Goal: Find specific page/section: Find specific page/section

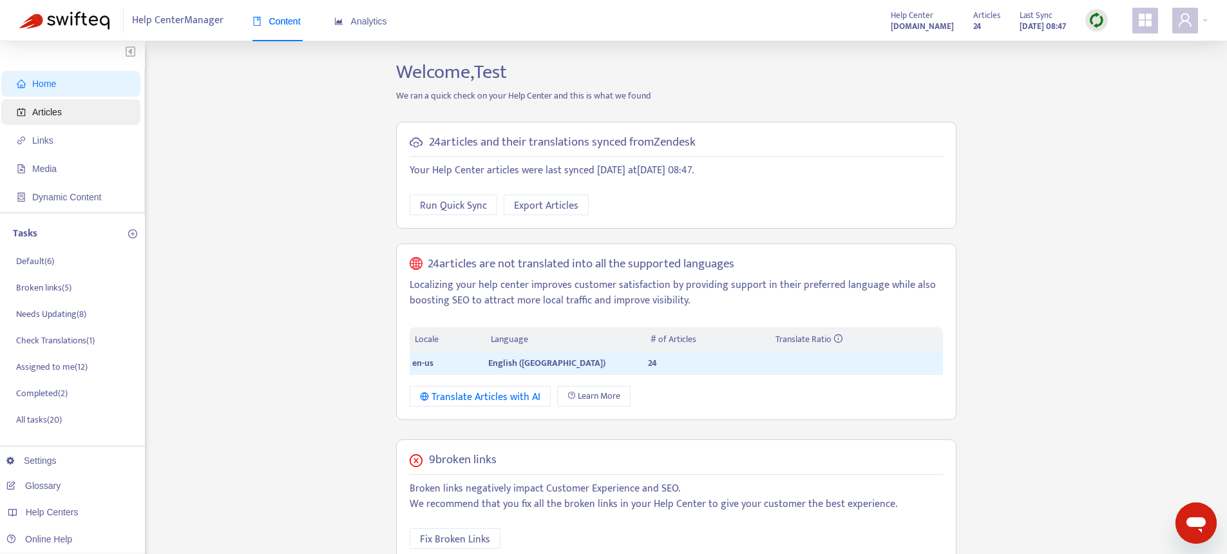
click at [53, 115] on span "Articles" at bounding box center [47, 112] width 30 height 10
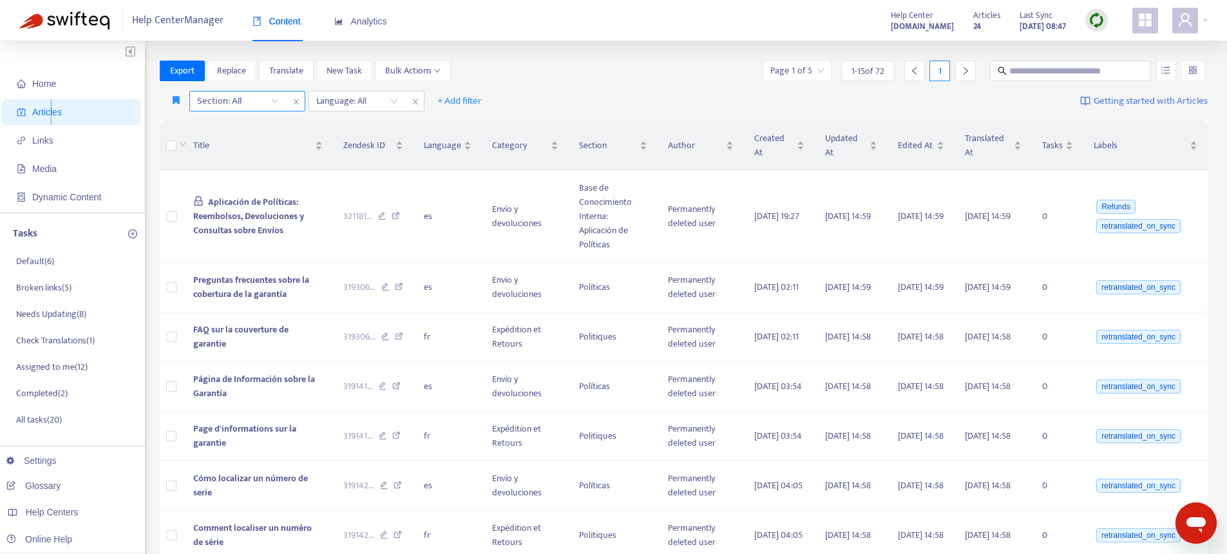
click at [292, 105] on icon "close" at bounding box center [296, 102] width 8 height 8
click at [244, 103] on div at bounding box center [232, 100] width 78 height 15
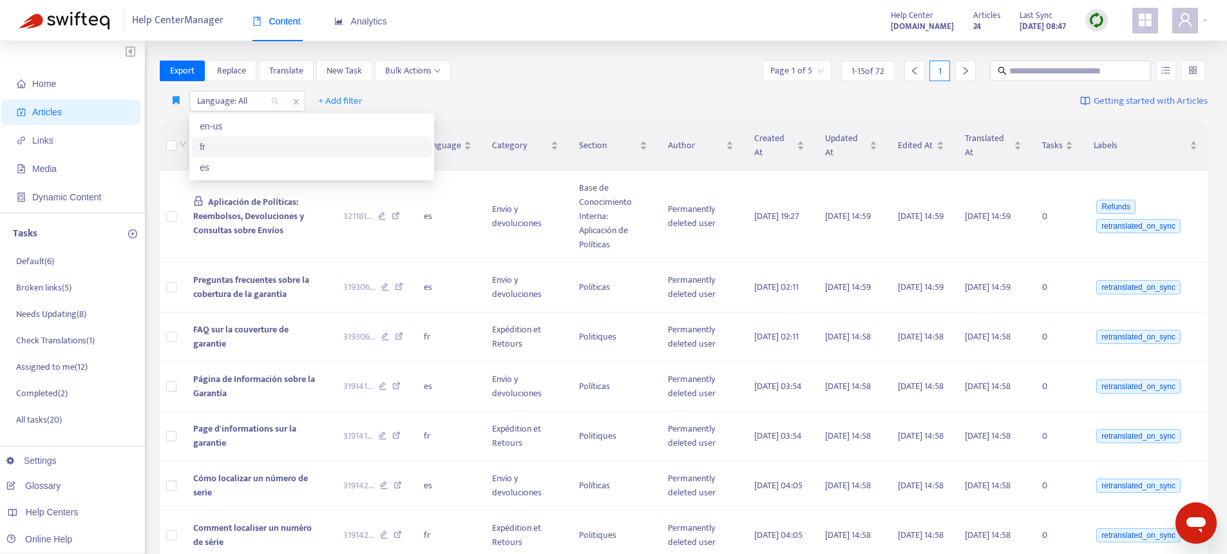
click at [233, 147] on div "fr" at bounding box center [312, 147] width 224 height 14
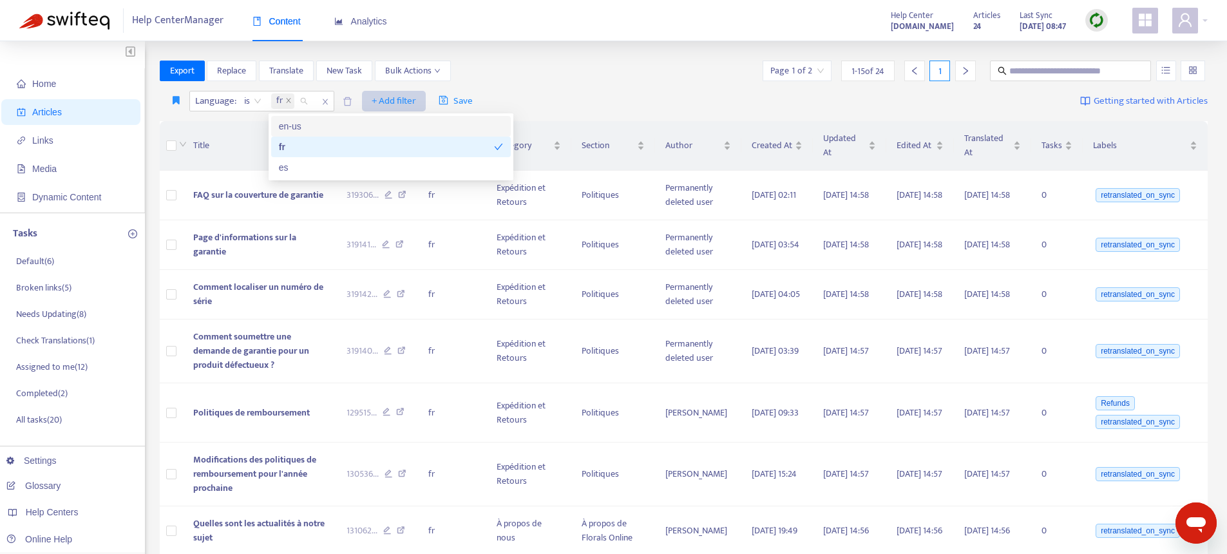
click at [405, 93] on span "+ Add filter" at bounding box center [394, 100] width 44 height 15
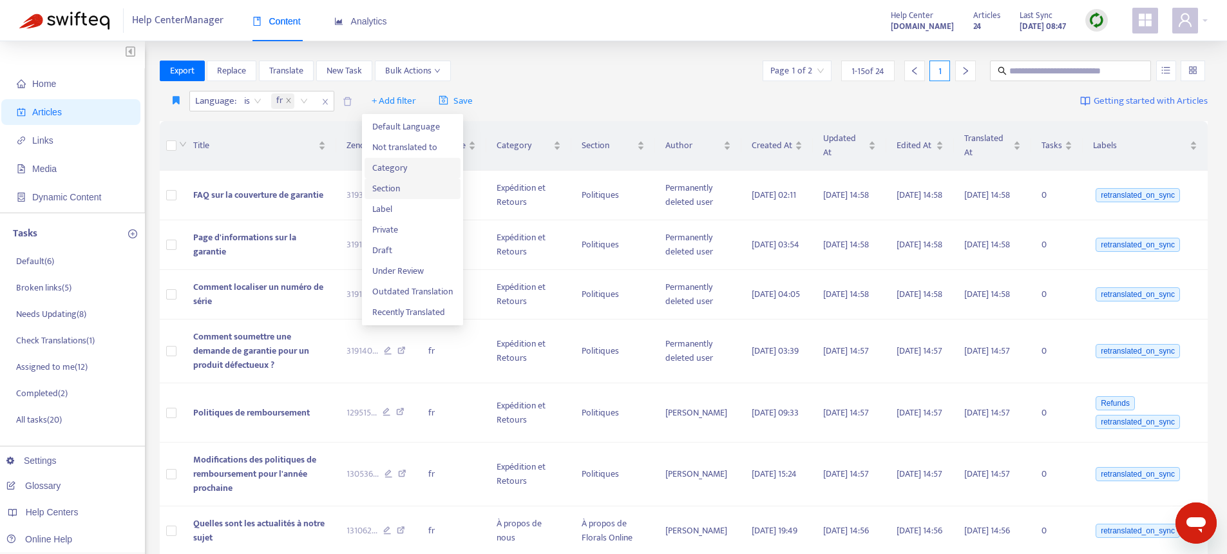
click at [401, 169] on span "Category" at bounding box center [412, 168] width 81 height 14
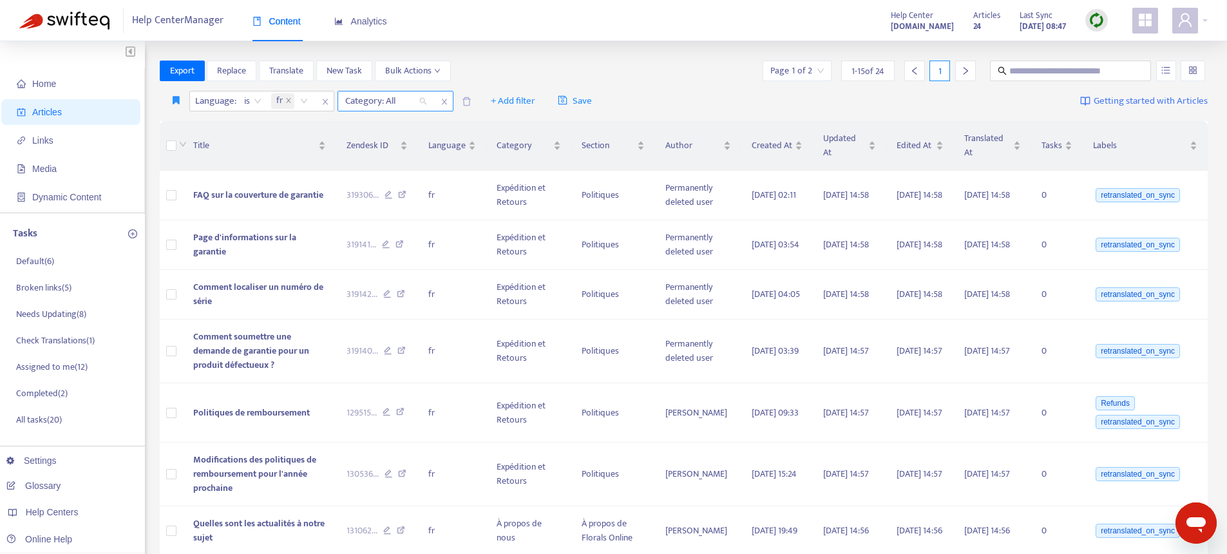
click at [394, 97] on div at bounding box center [380, 100] width 78 height 15
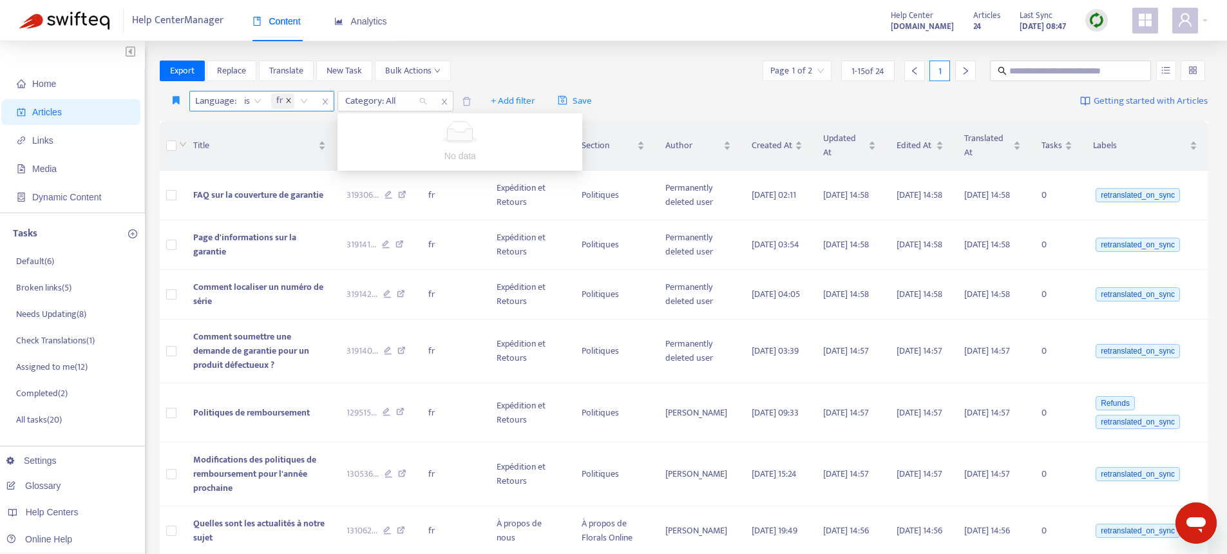
click at [289, 98] on icon "close" at bounding box center [288, 100] width 6 height 6
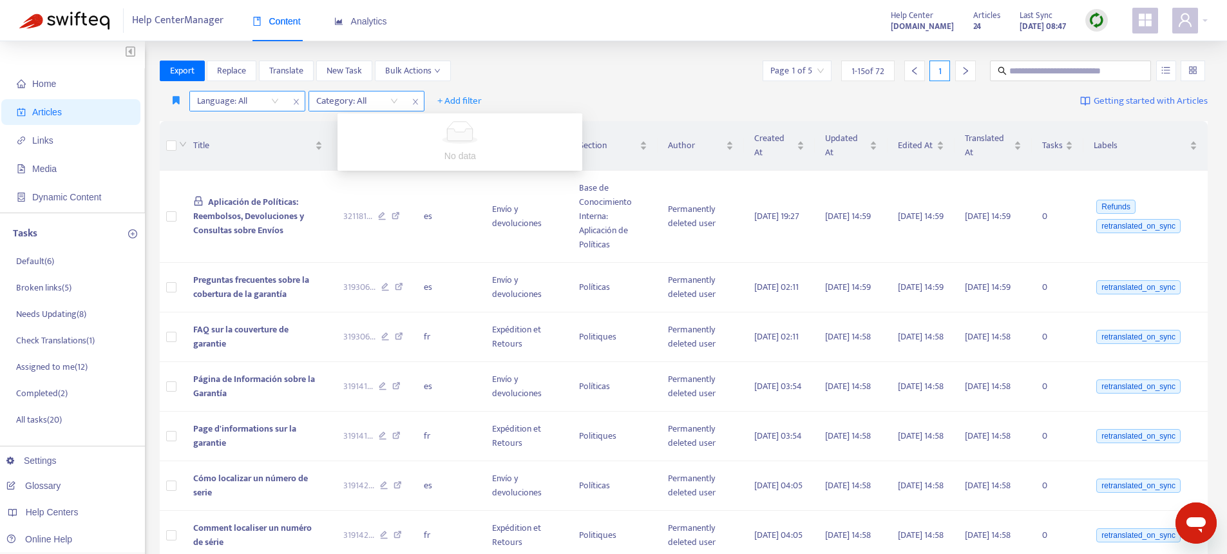
click at [358, 102] on div at bounding box center [351, 100] width 78 height 15
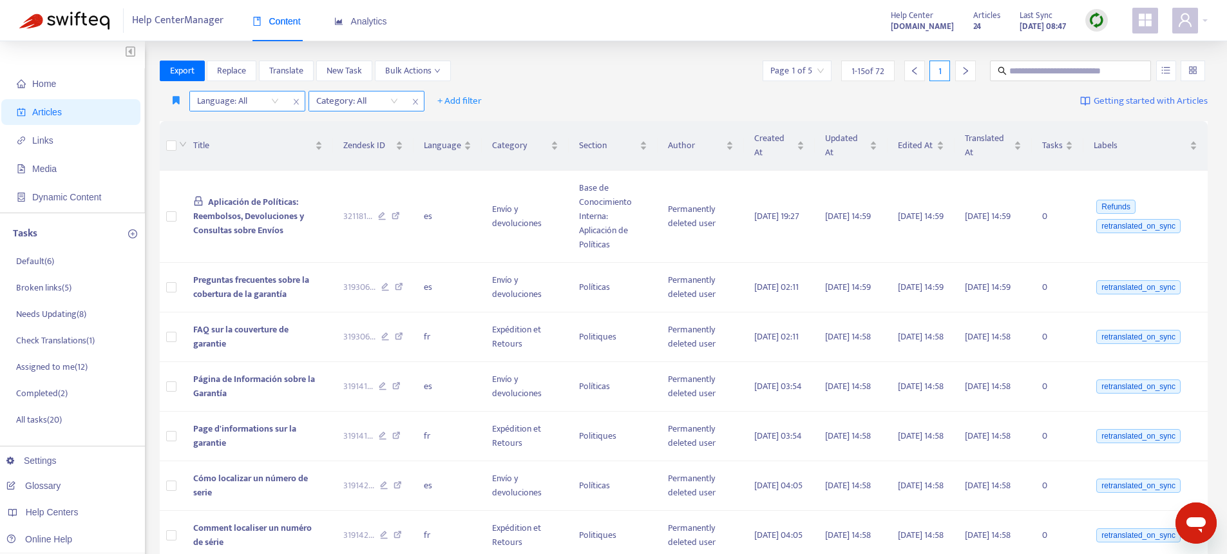
click at [339, 91] on div "Category: All" at bounding box center [357, 100] width 96 height 19
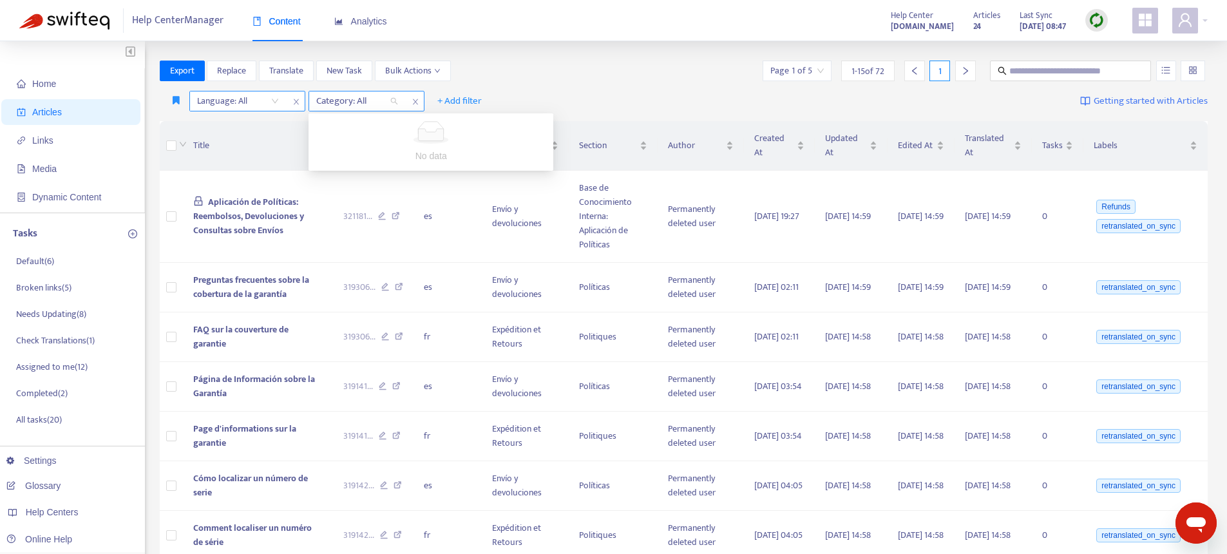
click at [346, 99] on div at bounding box center [351, 100] width 78 height 15
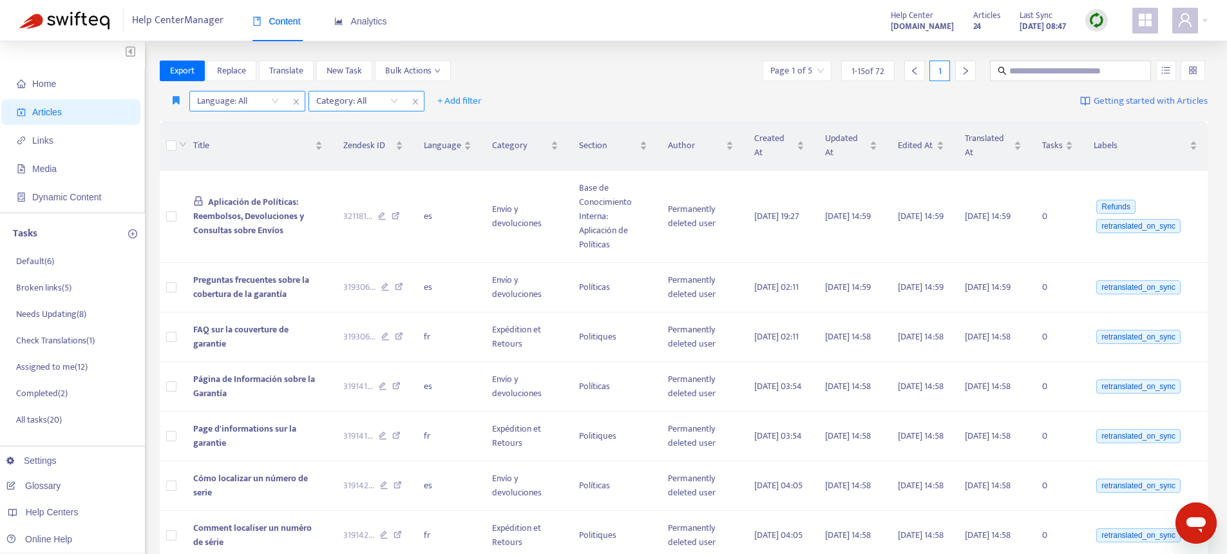
click at [416, 100] on icon "close" at bounding box center [416, 102] width 8 height 8
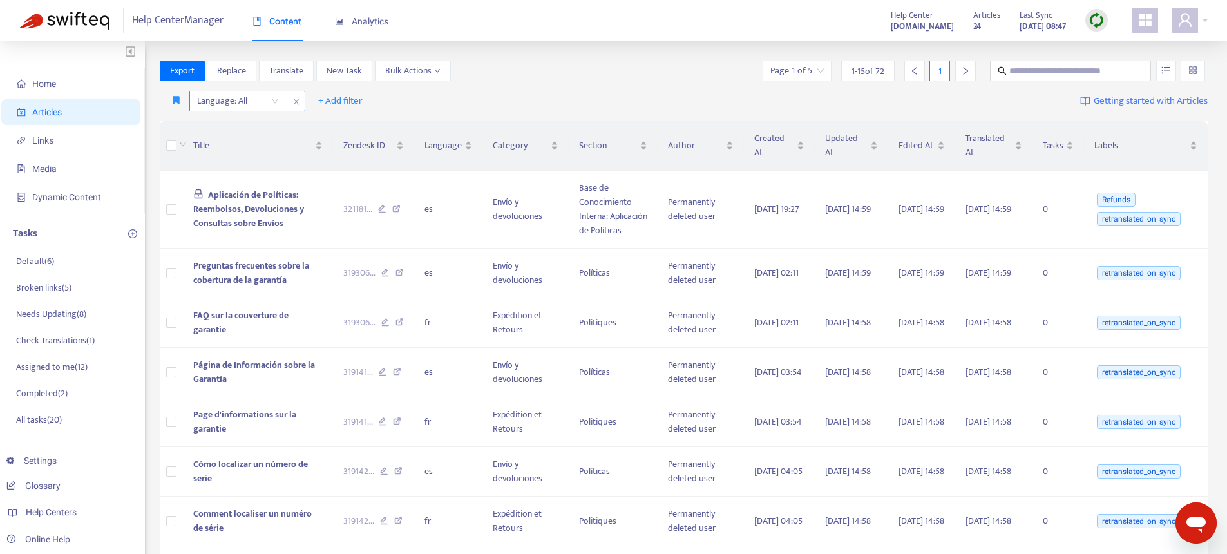
click at [68, 137] on span "Links" at bounding box center [73, 141] width 113 height 26
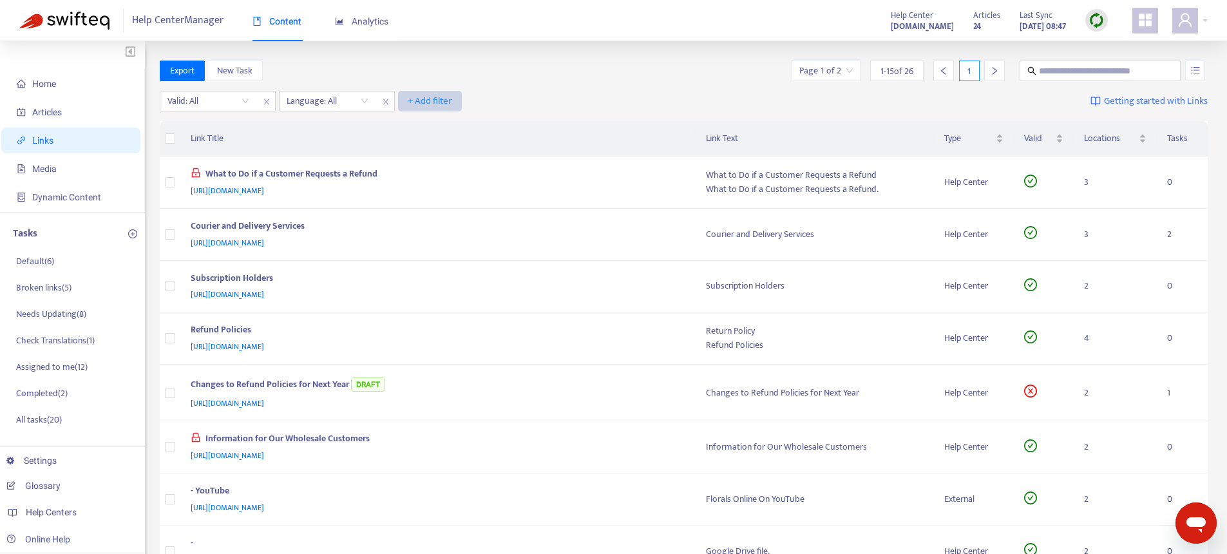
click at [428, 102] on span "+ Add filter" at bounding box center [430, 100] width 44 height 15
click at [423, 128] on span "Category" at bounding box center [430, 127] width 44 height 14
click at [462, 100] on div at bounding box center [440, 100] width 78 height 15
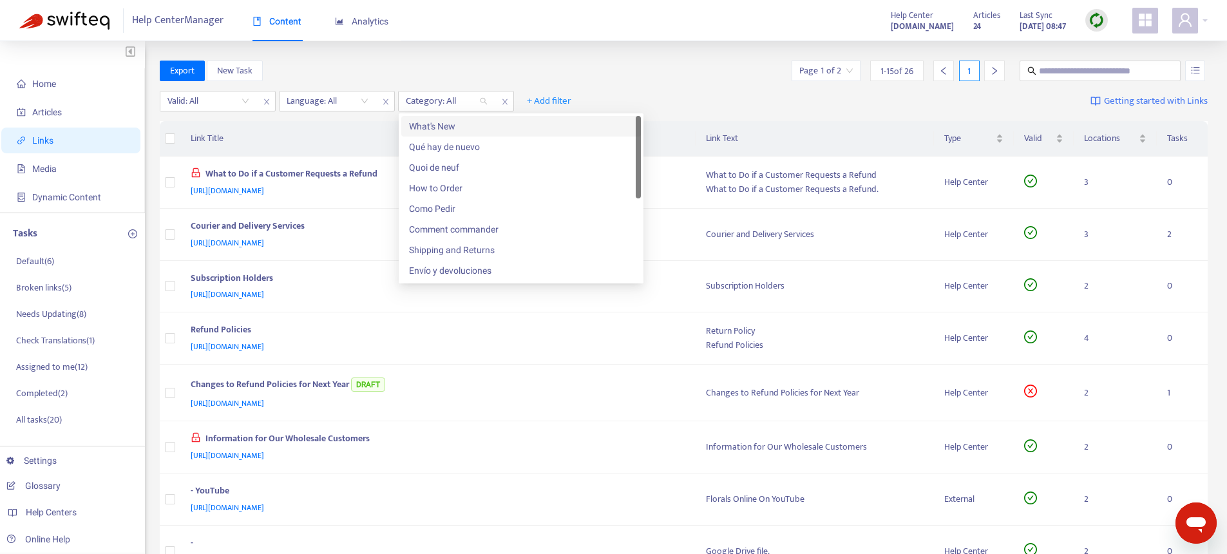
click at [506, 73] on div "Export New Task Page 1 of 2 1 - 15 of 26 1" at bounding box center [684, 71] width 1049 height 21
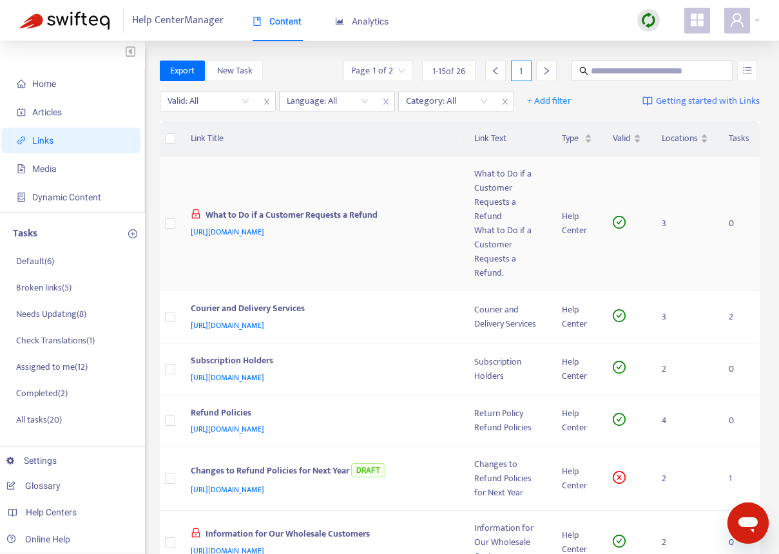
click at [474, 224] on div "What to Do if a Customer Requests a Refund." at bounding box center [507, 252] width 67 height 57
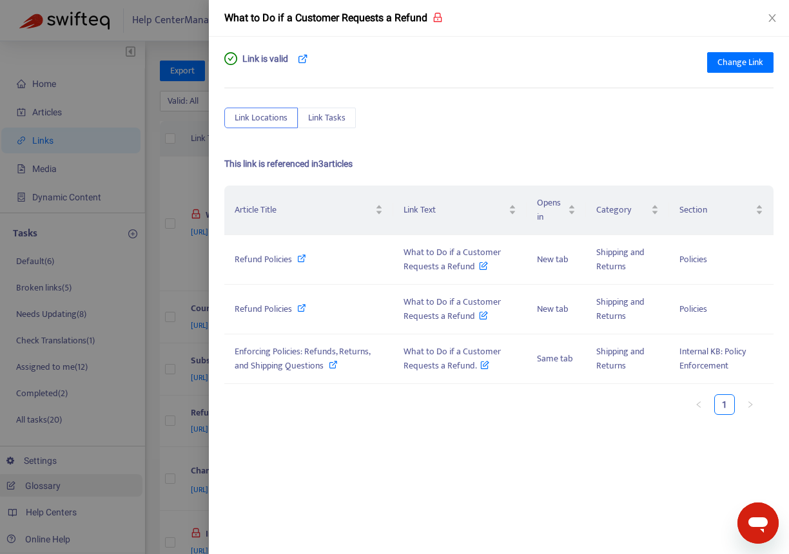
click at [88, 372] on div at bounding box center [394, 277] width 789 height 554
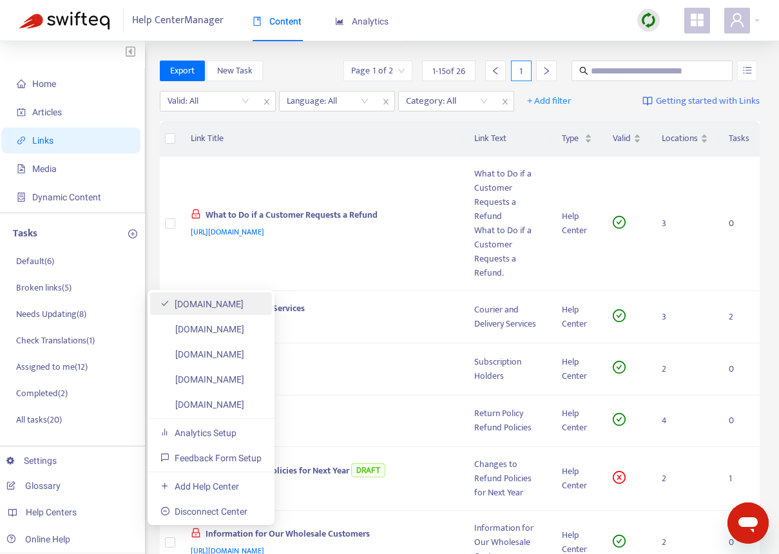
click at [216, 309] on link "[DOMAIN_NAME]" at bounding box center [201, 304] width 83 height 10
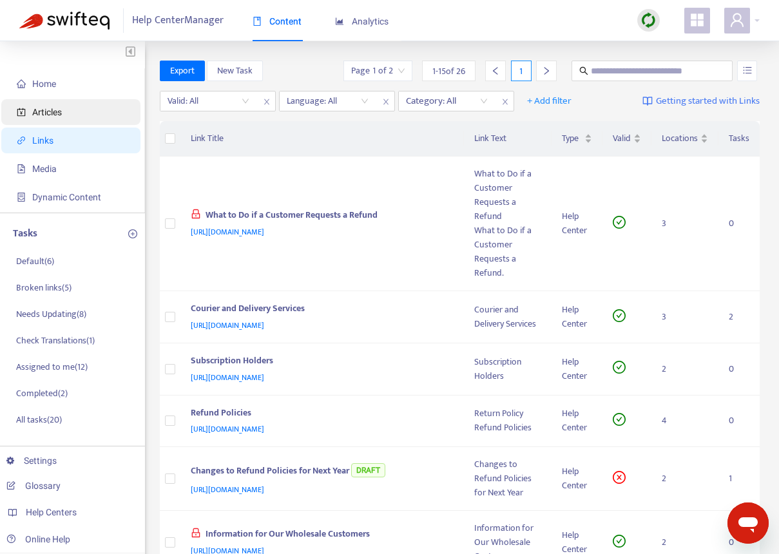
click at [68, 111] on span "Articles" at bounding box center [73, 112] width 113 height 26
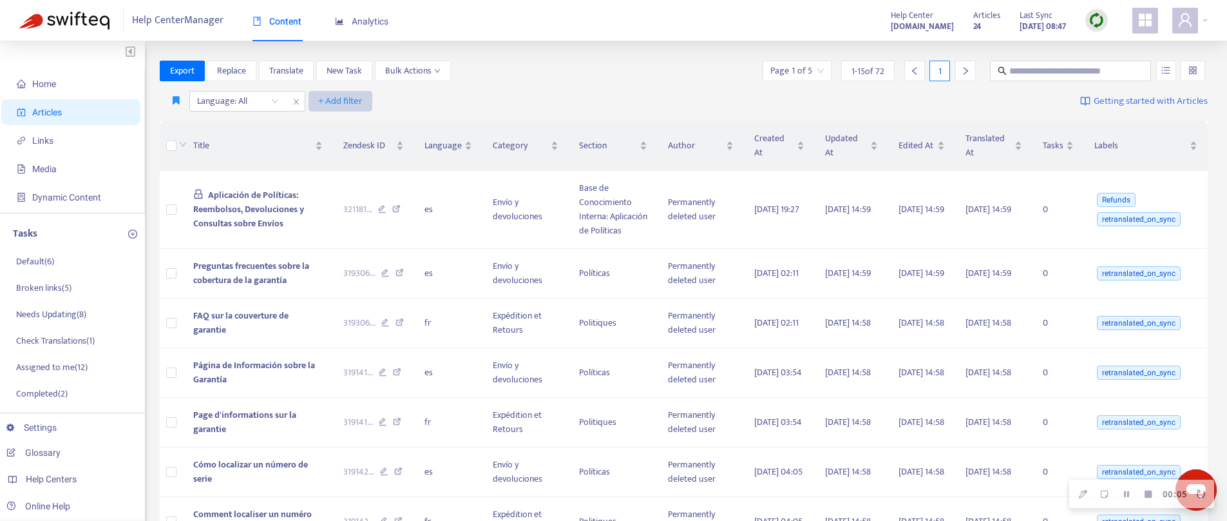
click at [338, 102] on span "+ Add filter" at bounding box center [340, 100] width 44 height 15
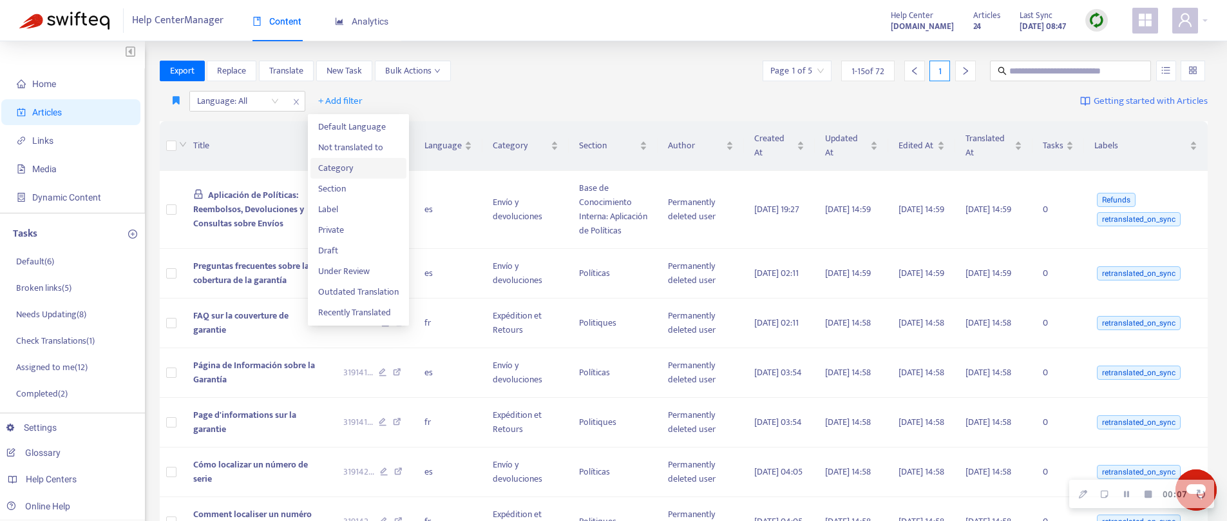
click at [325, 170] on span "Category" at bounding box center [358, 168] width 81 height 14
click at [369, 103] on div at bounding box center [351, 100] width 78 height 15
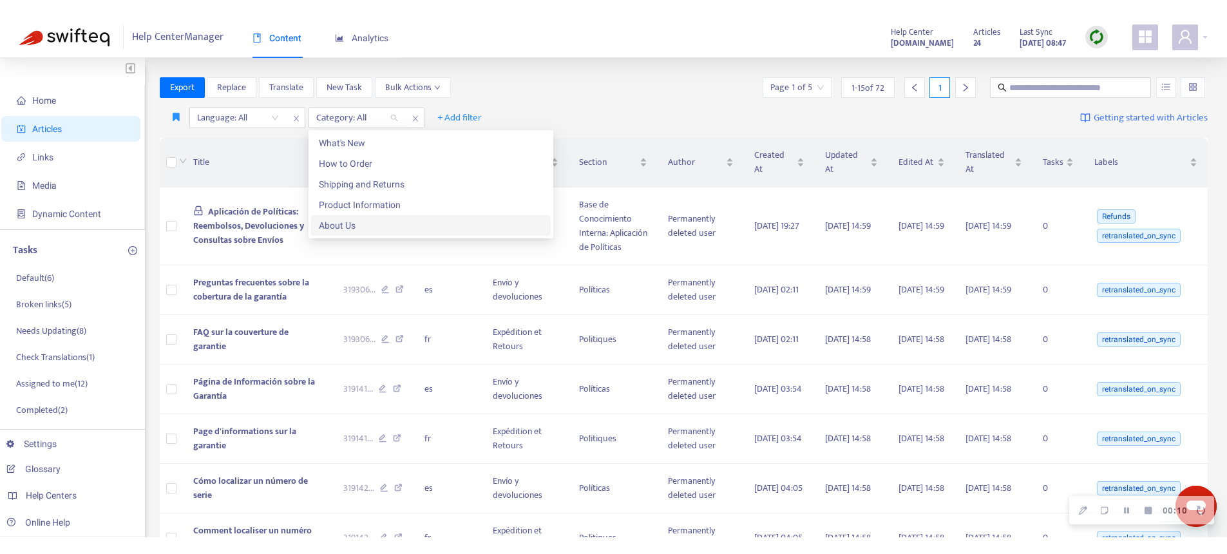
scroll to position [3, 0]
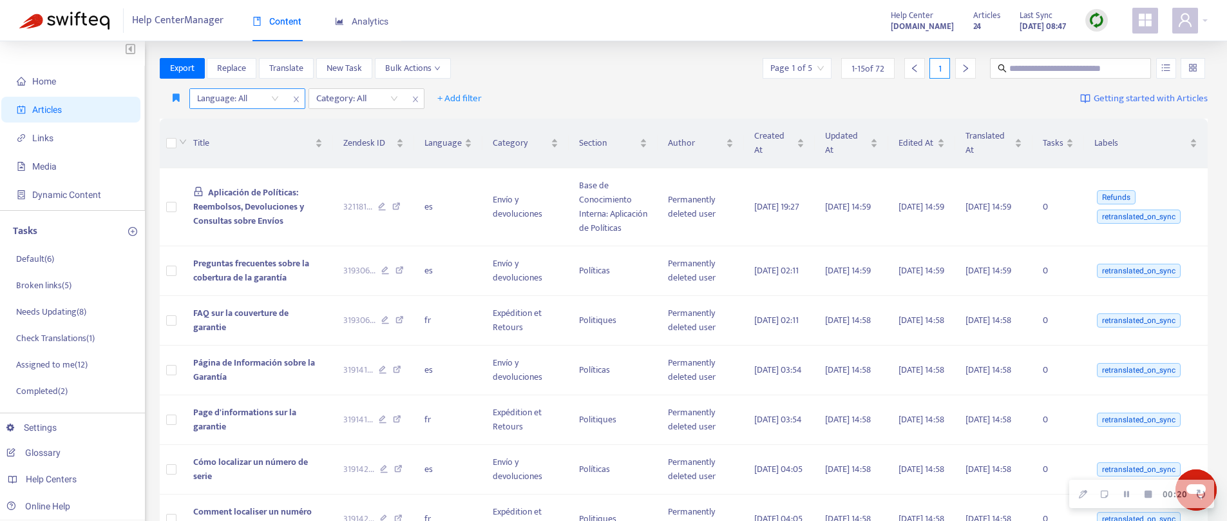
click at [225, 104] on div at bounding box center [232, 98] width 78 height 15
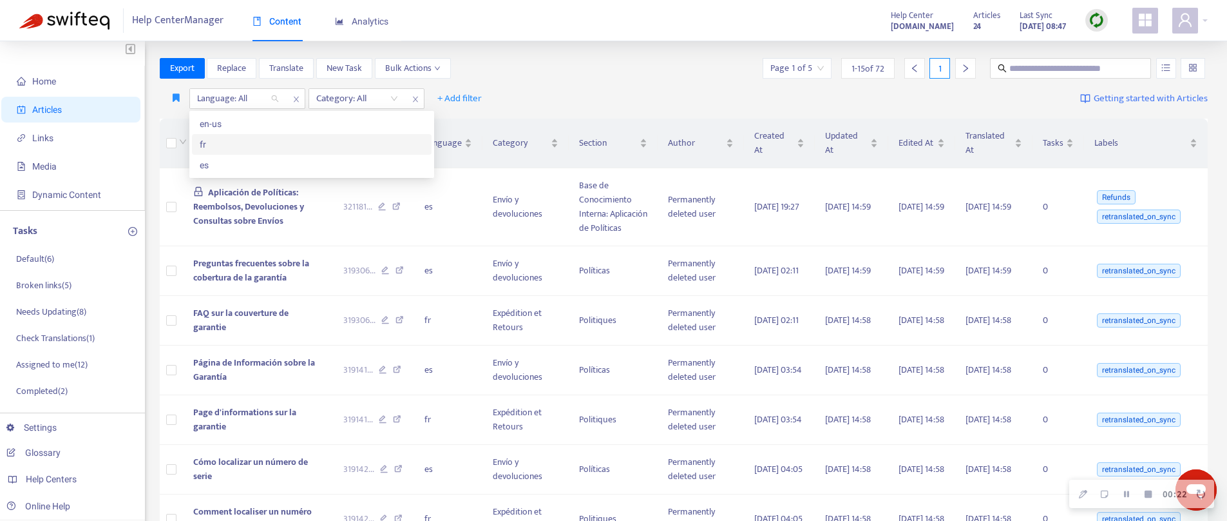
click at [218, 147] on div "fr" at bounding box center [312, 144] width 224 height 14
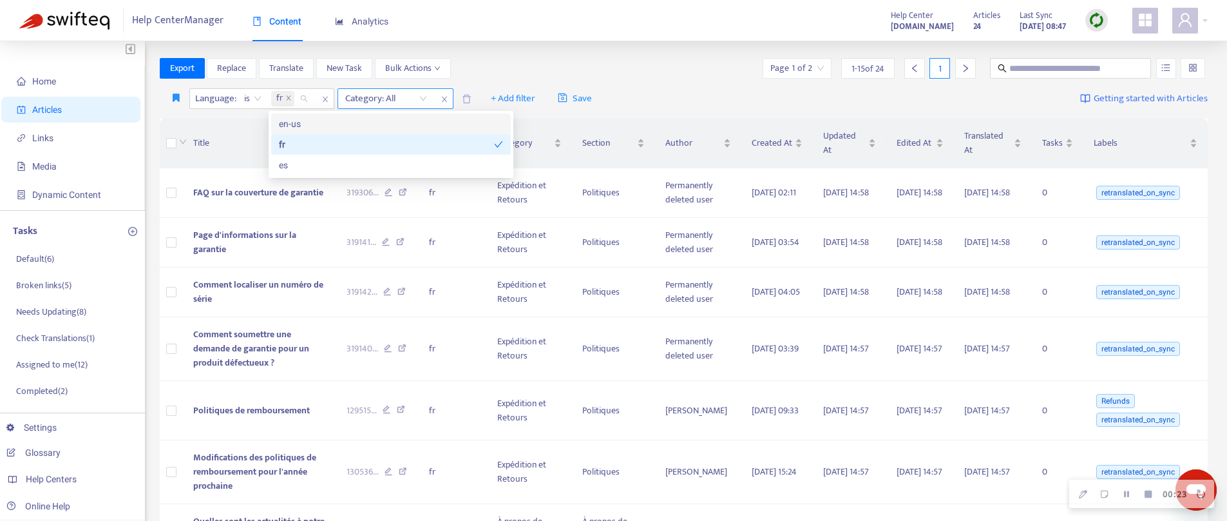
click at [380, 98] on div at bounding box center [380, 98] width 78 height 15
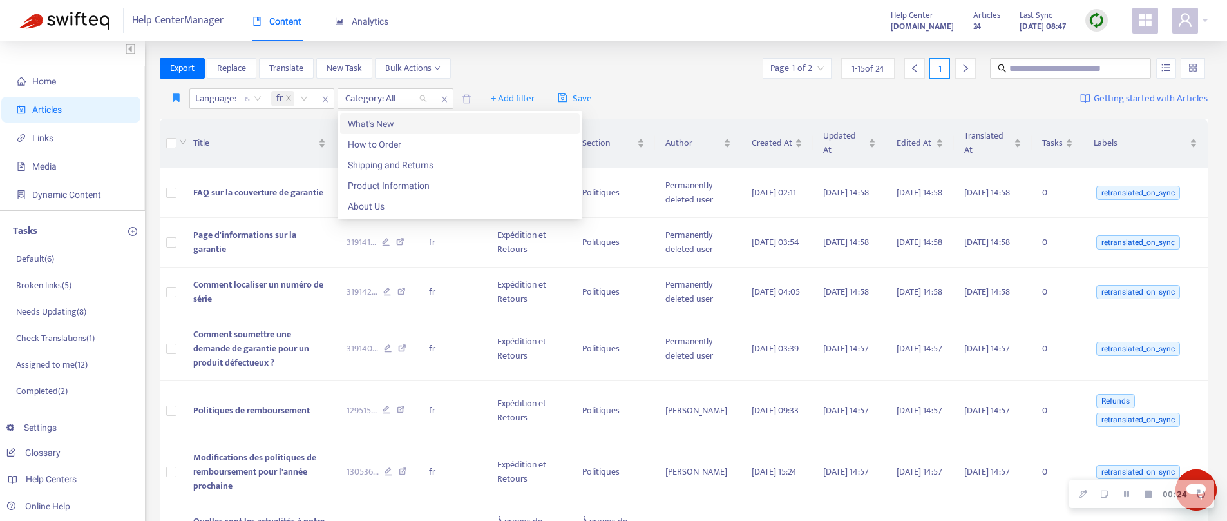
click at [563, 60] on div "Export Replace Translate New Task Bulk Actions Page 1 of 2 1 - 15 of 24 1" at bounding box center [684, 68] width 1049 height 21
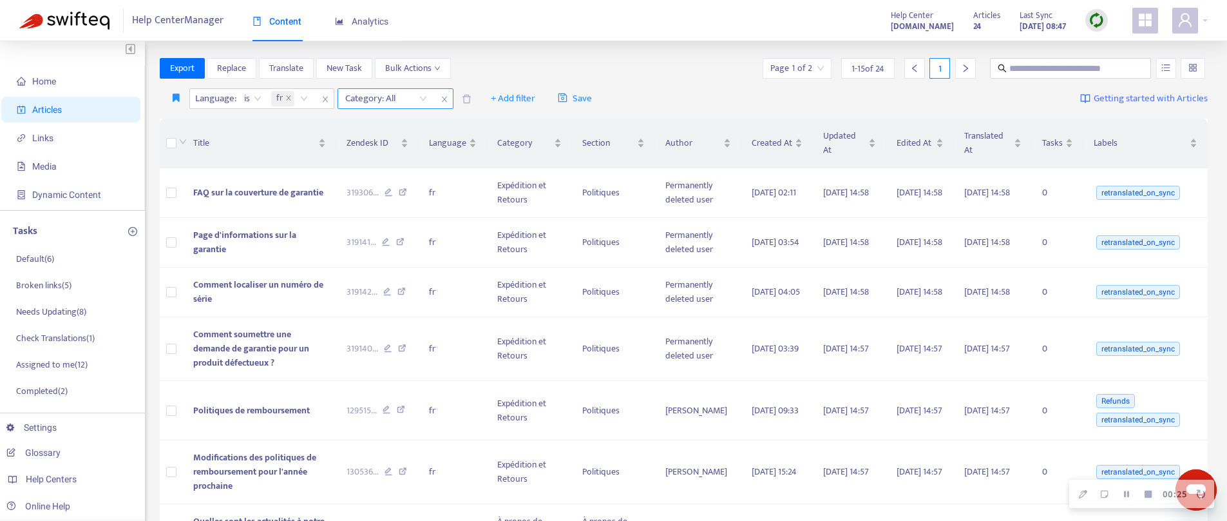
click at [375, 99] on div at bounding box center [380, 98] width 78 height 15
click at [521, 59] on div "Export Replace Translate New Task Bulk Actions Page 1 of 2 1 - 15 of 24 1" at bounding box center [684, 68] width 1049 height 21
click at [446, 99] on icon "close" at bounding box center [445, 99] width 8 height 8
click at [395, 92] on span "+ Add filter" at bounding box center [394, 98] width 44 height 15
click at [401, 158] on span "Category" at bounding box center [412, 165] width 81 height 14
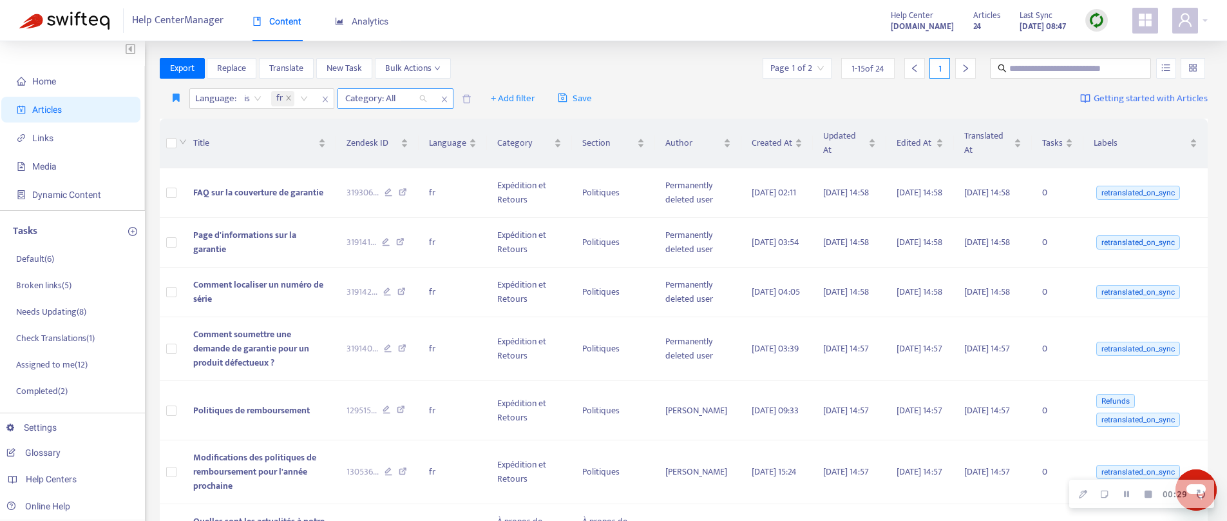
click at [383, 104] on div at bounding box center [380, 98] width 78 height 15
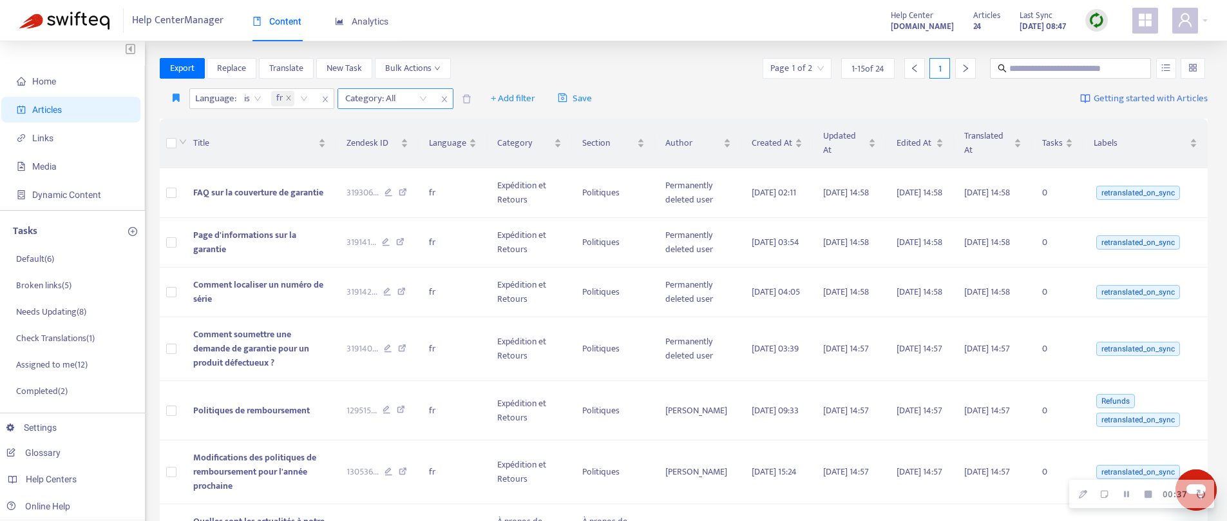
click at [383, 96] on div at bounding box center [380, 98] width 78 height 15
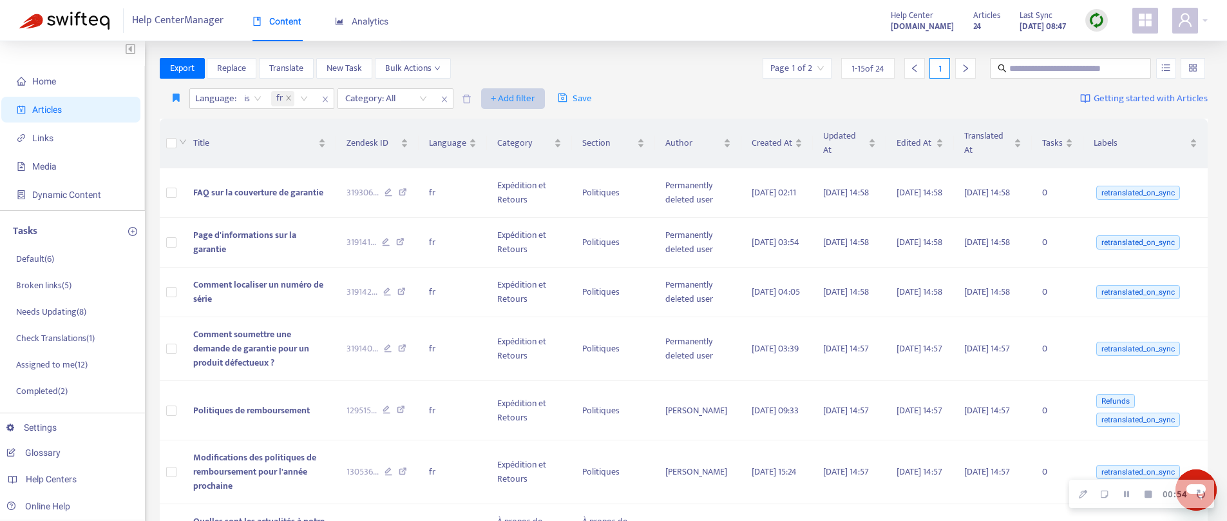
click at [518, 98] on span "+ Add filter" at bounding box center [513, 98] width 44 height 15
click at [519, 160] on span "Section" at bounding box center [532, 165] width 81 height 14
click at [381, 104] on div at bounding box center [380, 98] width 78 height 15
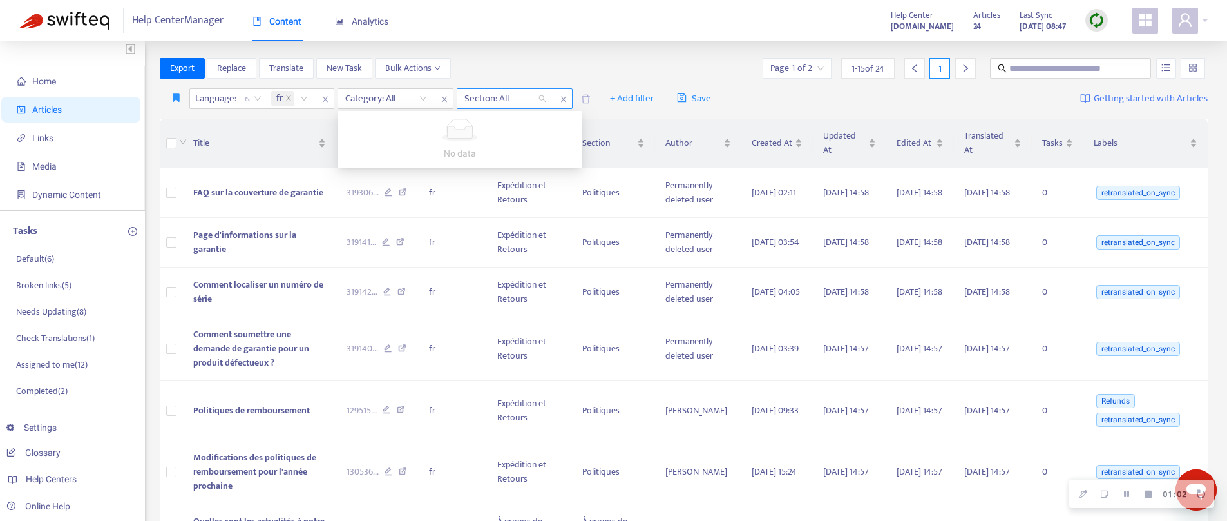
click at [515, 101] on div at bounding box center [499, 98] width 78 height 15
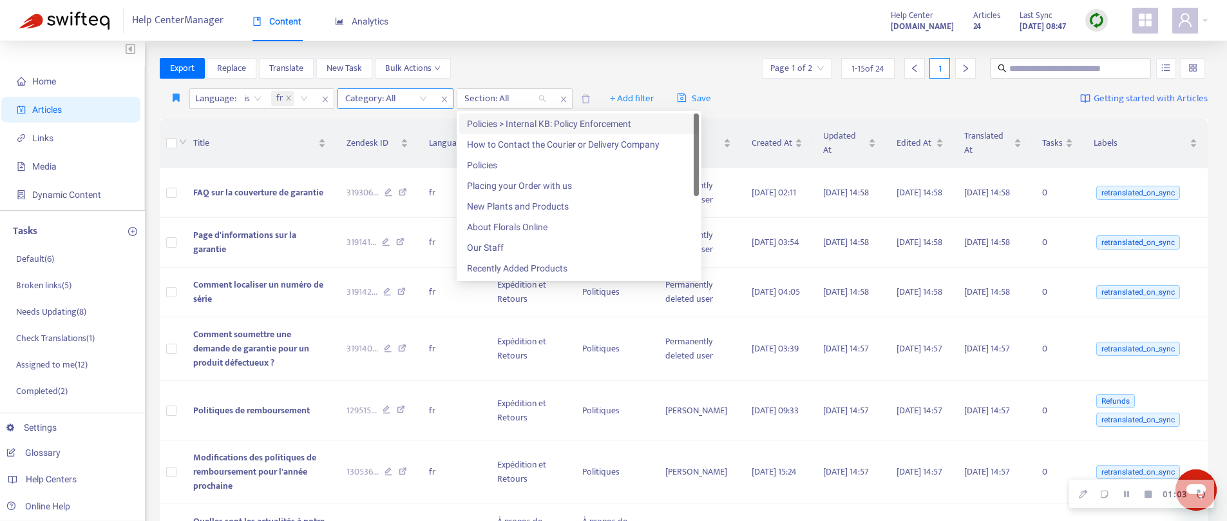
click at [399, 99] on div at bounding box center [380, 98] width 78 height 15
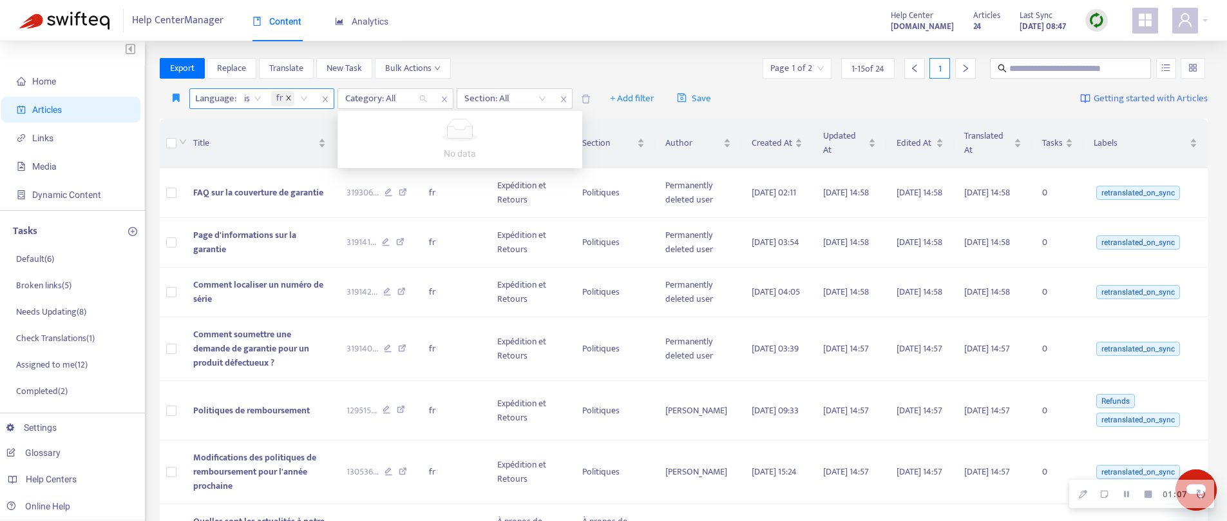
click at [291, 96] on icon "close" at bounding box center [288, 98] width 6 height 6
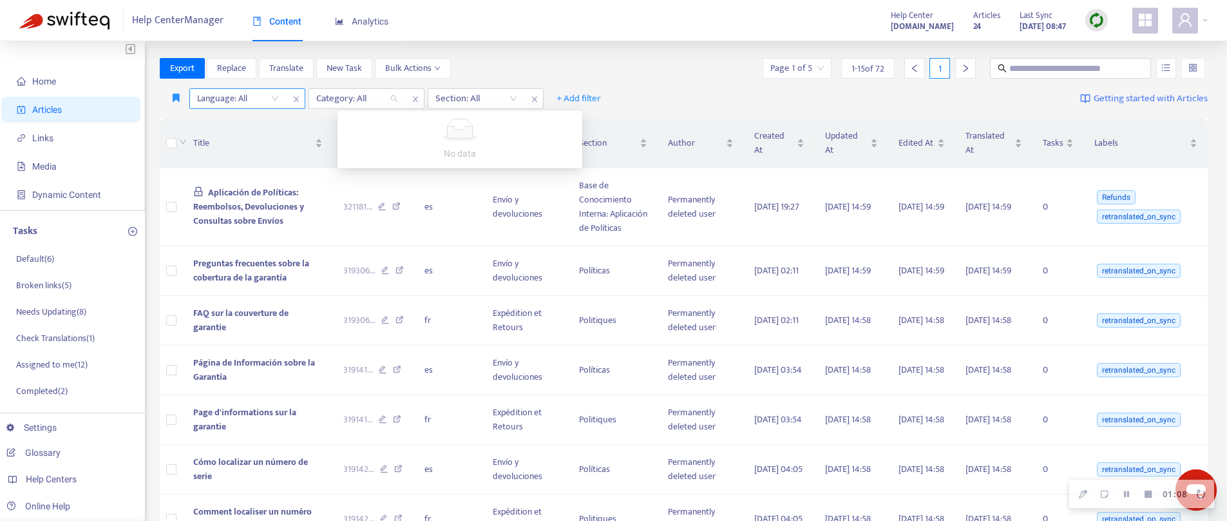
click at [498, 65] on div "Export Replace Translate New Task Bulk Actions Page 1 of 5 1 - 15 of 72 1" at bounding box center [684, 68] width 1049 height 21
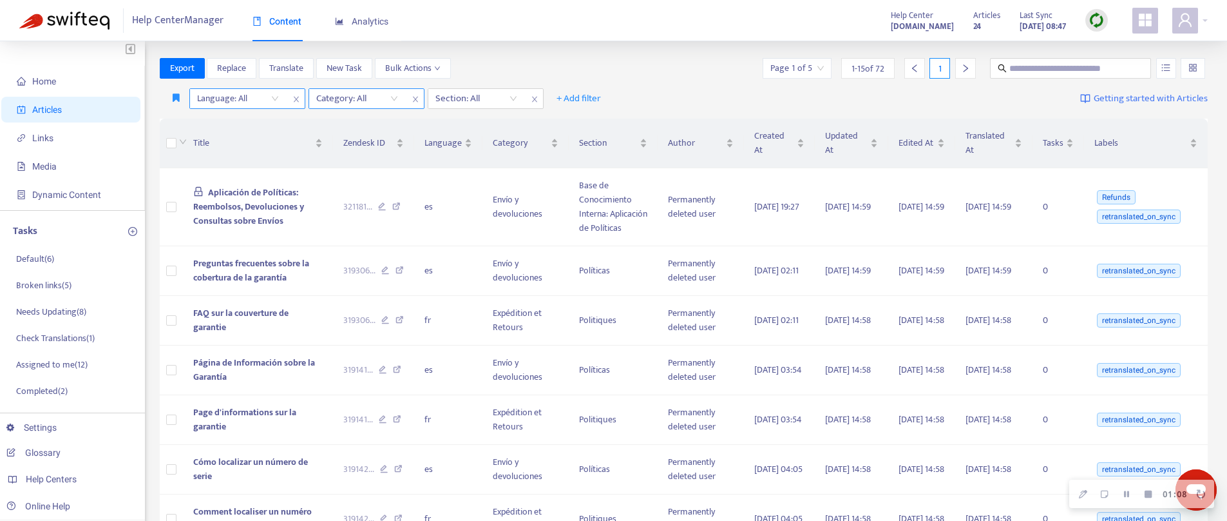
click at [359, 93] on div at bounding box center [351, 98] width 78 height 15
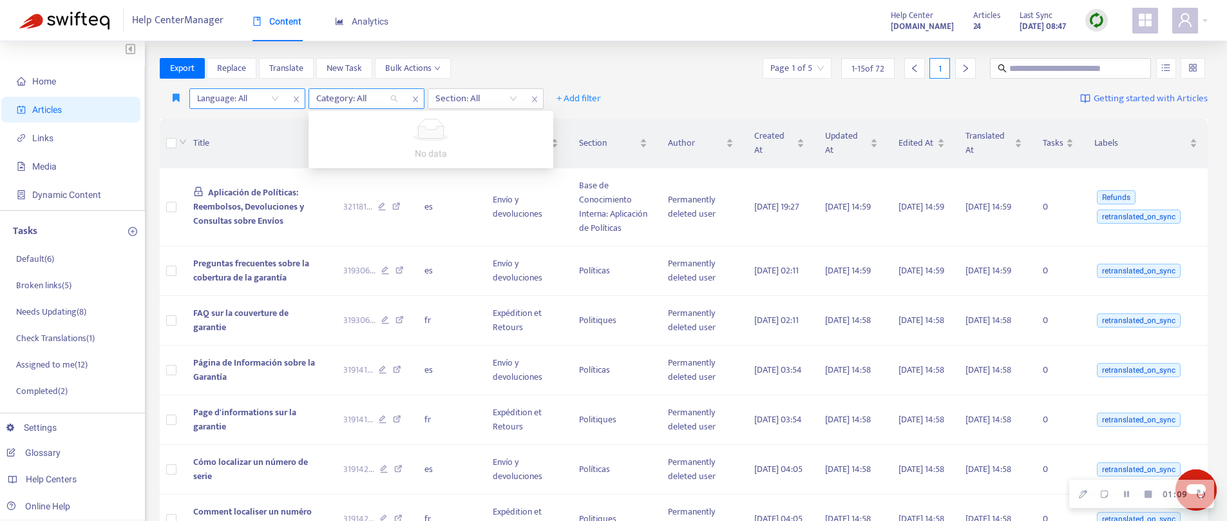
click at [415, 96] on icon "close" at bounding box center [416, 99] width 8 height 8
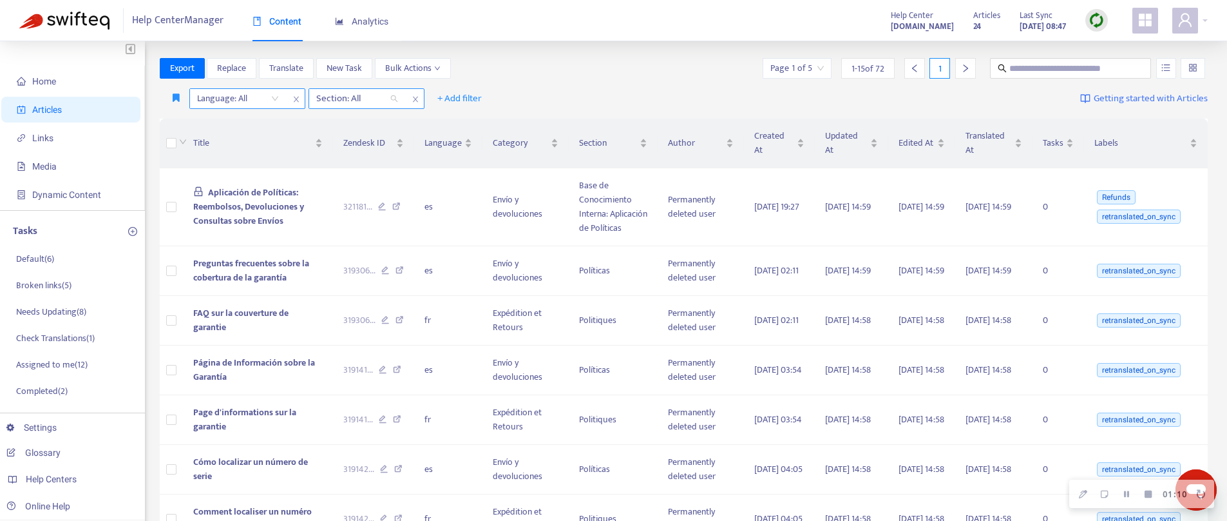
click at [347, 97] on div at bounding box center [351, 98] width 78 height 15
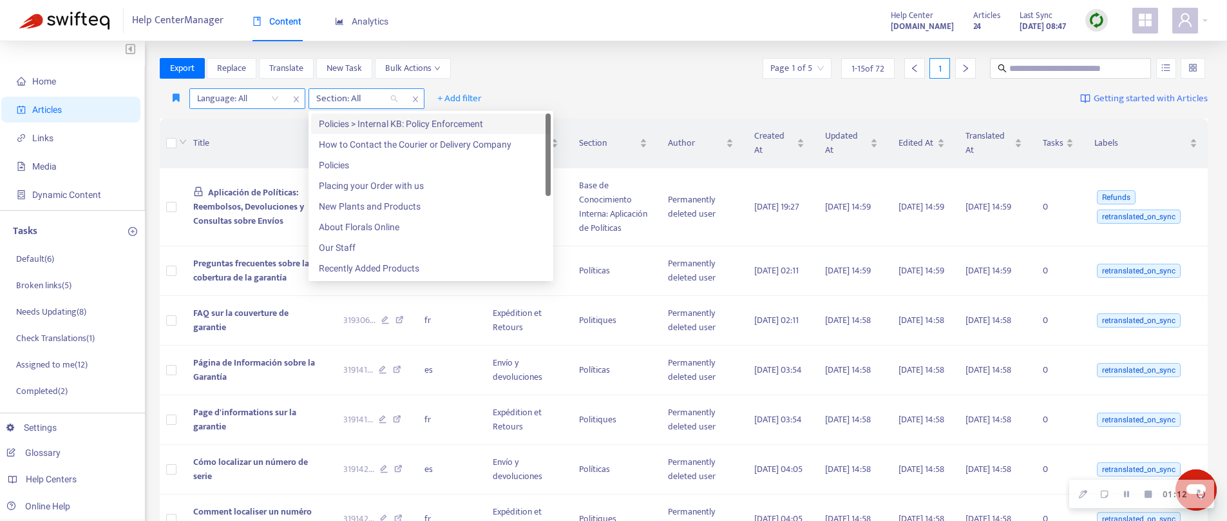
click at [408, 99] on span "close" at bounding box center [415, 98] width 17 height 15
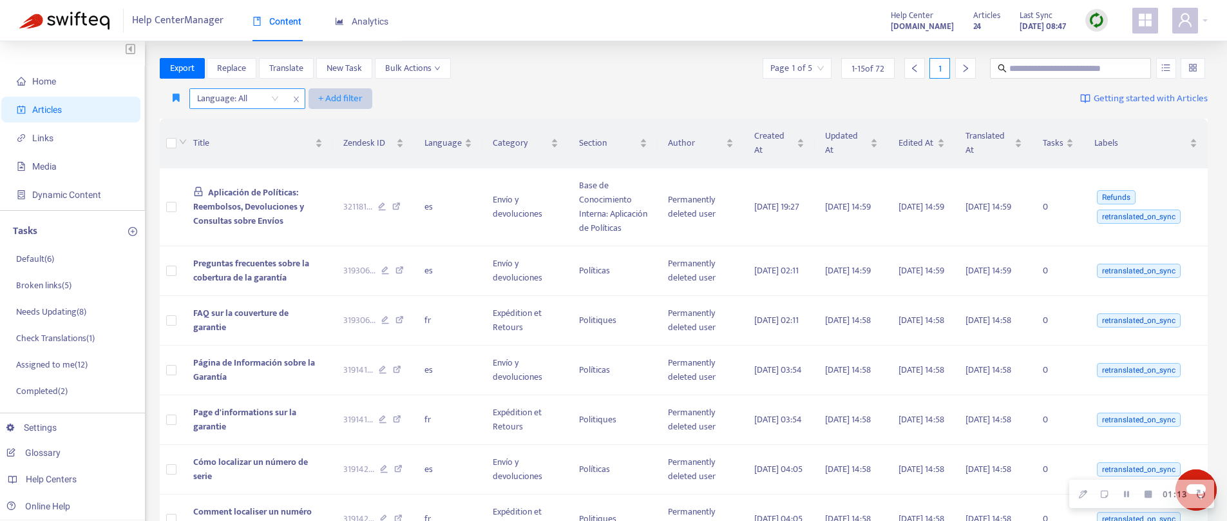
click at [352, 99] on span "+ Add filter" at bounding box center [340, 98] width 44 height 15
click at [350, 158] on span "Category" at bounding box center [358, 165] width 81 height 14
click at [356, 99] on div at bounding box center [351, 98] width 78 height 15
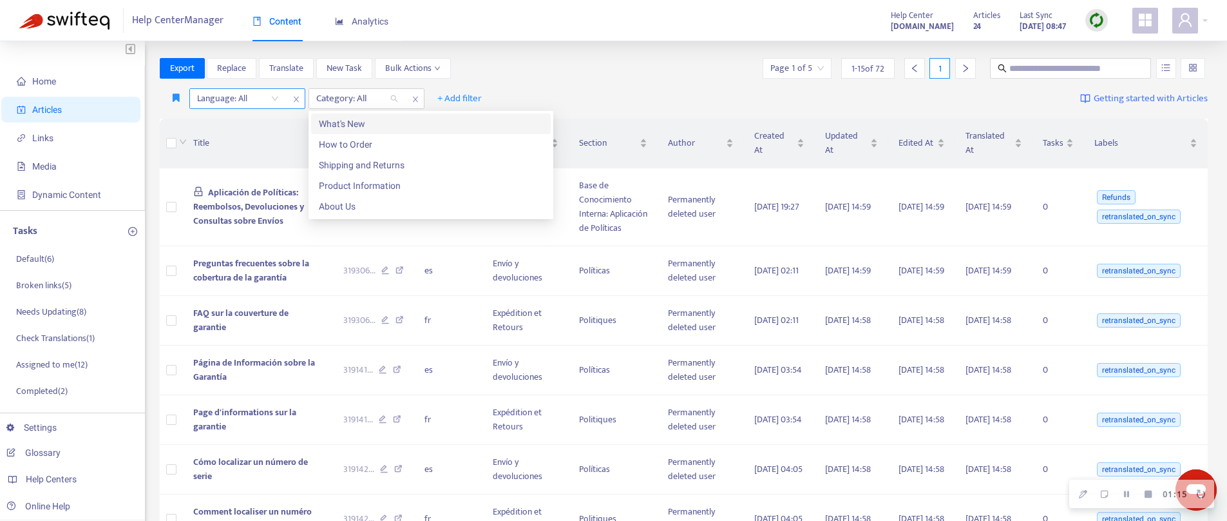
click at [356, 128] on div "What's New" at bounding box center [431, 124] width 224 height 14
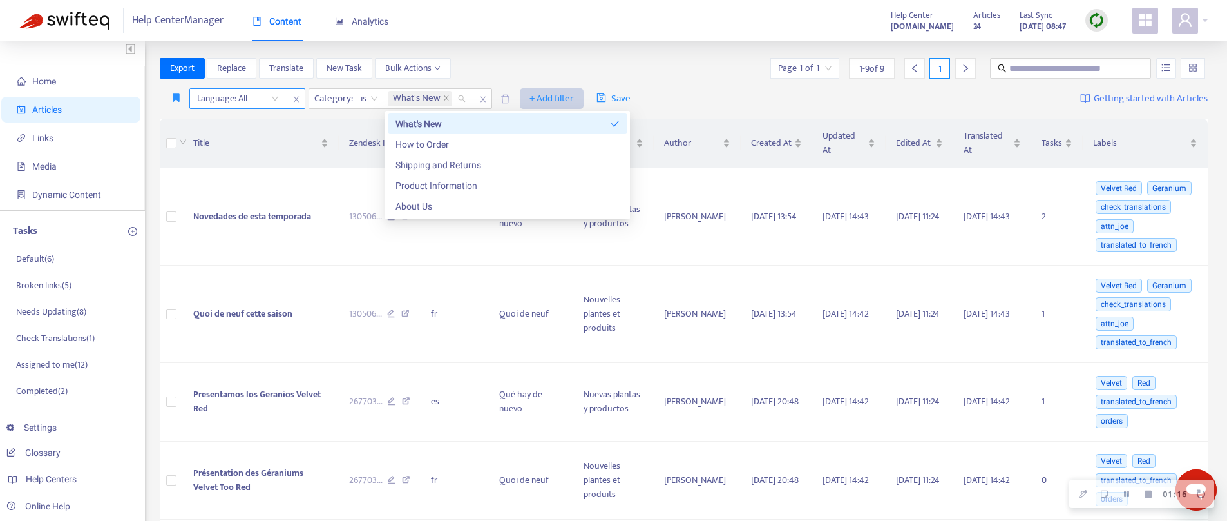
click at [549, 94] on span "+ Add filter" at bounding box center [552, 98] width 44 height 15
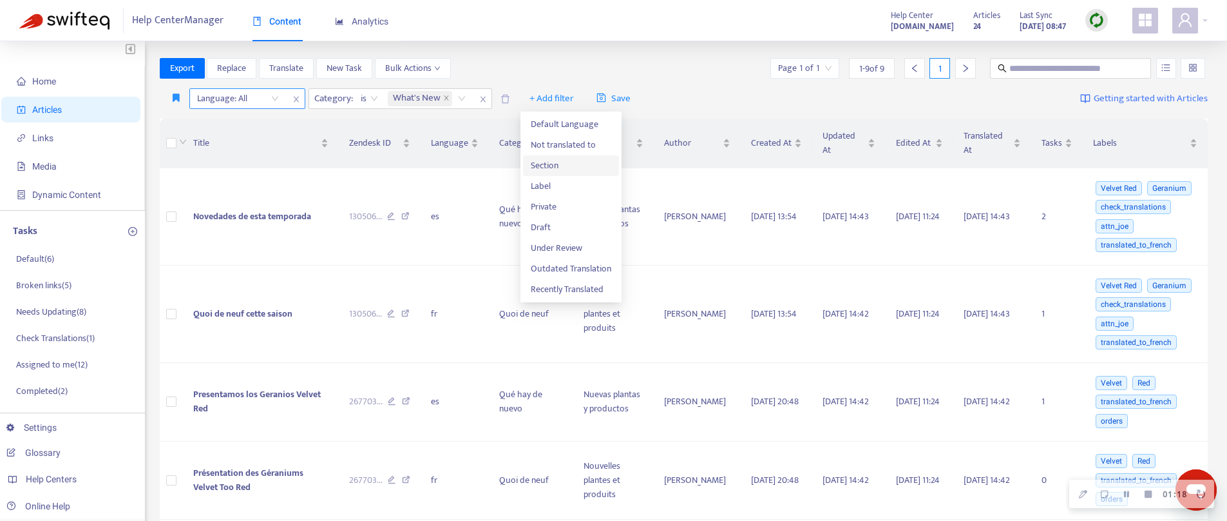
click at [556, 155] on li "Section" at bounding box center [571, 165] width 96 height 21
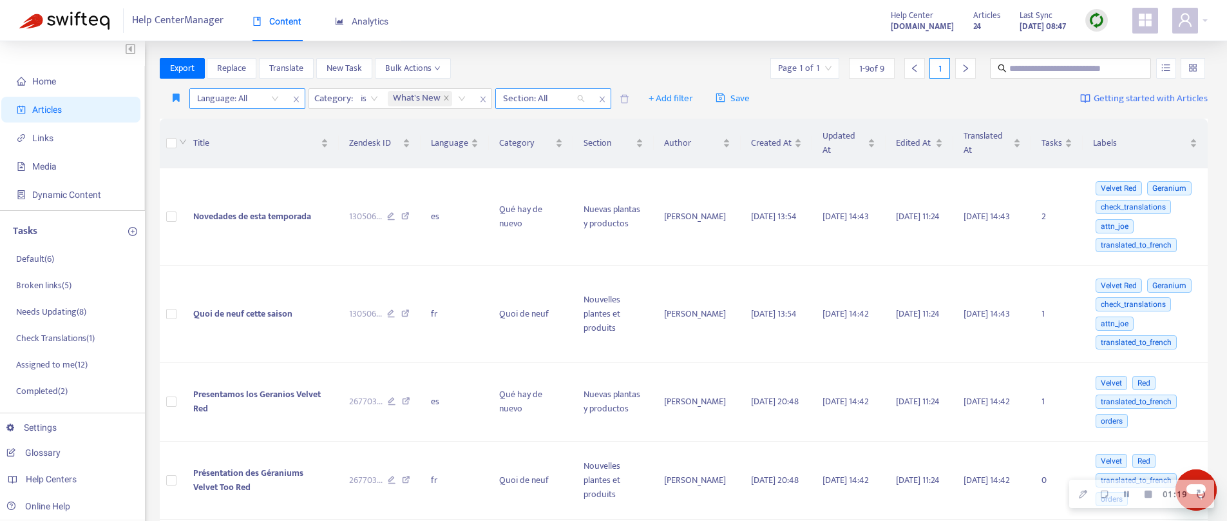
click at [542, 102] on div at bounding box center [538, 98] width 78 height 15
click at [568, 52] on div "Home Articles Links Media Dynamic Content Tasks Default ( 6 ) Broken links ( 5 …" at bounding box center [613, 485] width 1227 height 892
click at [448, 97] on icon "close" at bounding box center [446, 98] width 6 height 6
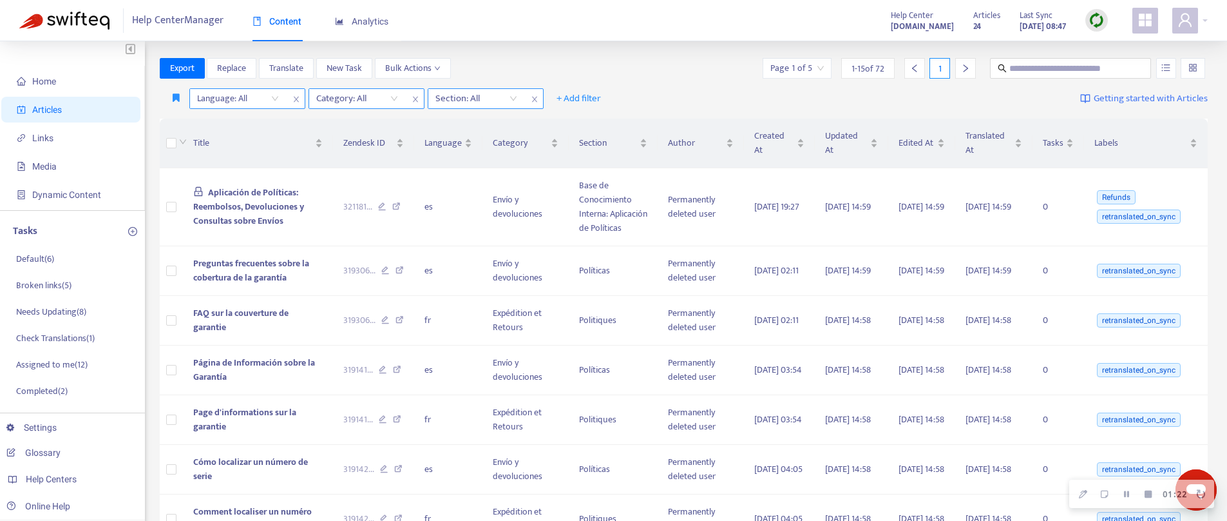
click at [467, 97] on div at bounding box center [470, 98] width 78 height 15
click at [365, 100] on div at bounding box center [351, 98] width 78 height 15
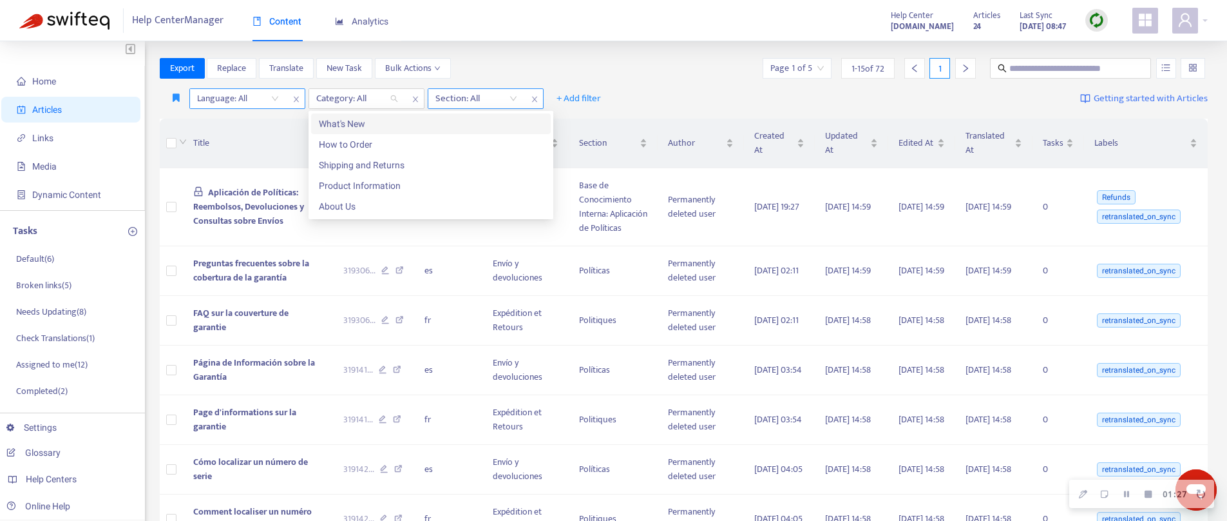
click at [461, 97] on div at bounding box center [470, 98] width 78 height 15
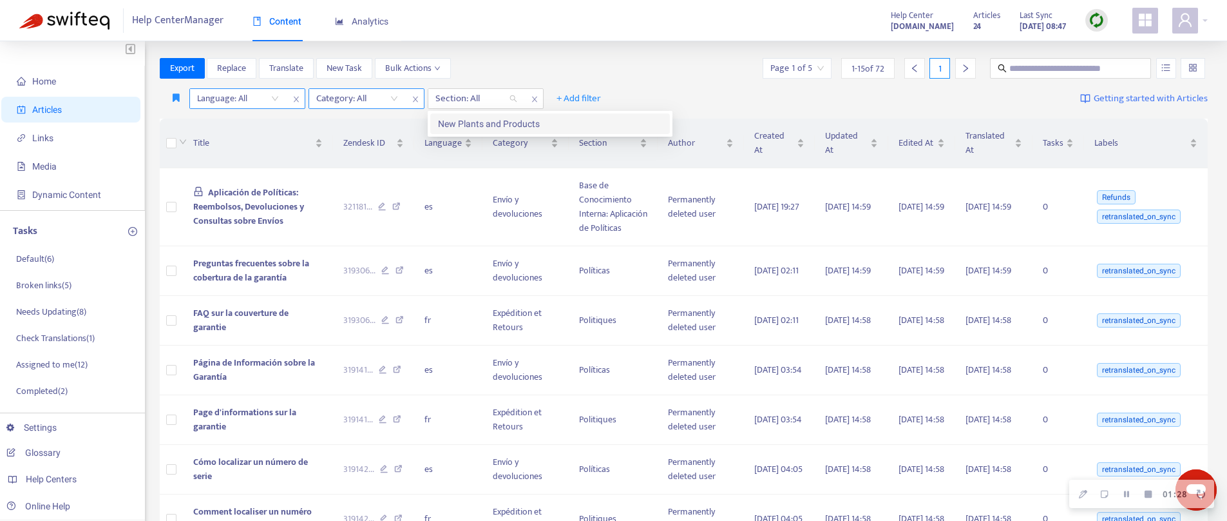
click at [351, 97] on div at bounding box center [351, 98] width 78 height 15
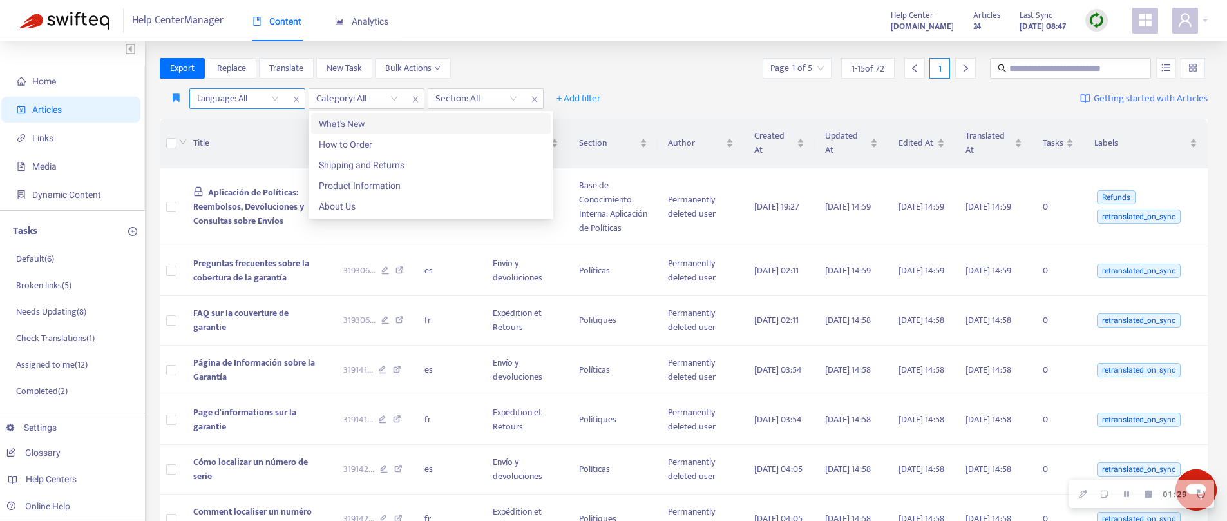
click at [525, 67] on div "Export Replace Translate New Task Bulk Actions Page 1 of 5 1 - 15 of 72 1" at bounding box center [684, 68] width 1049 height 21
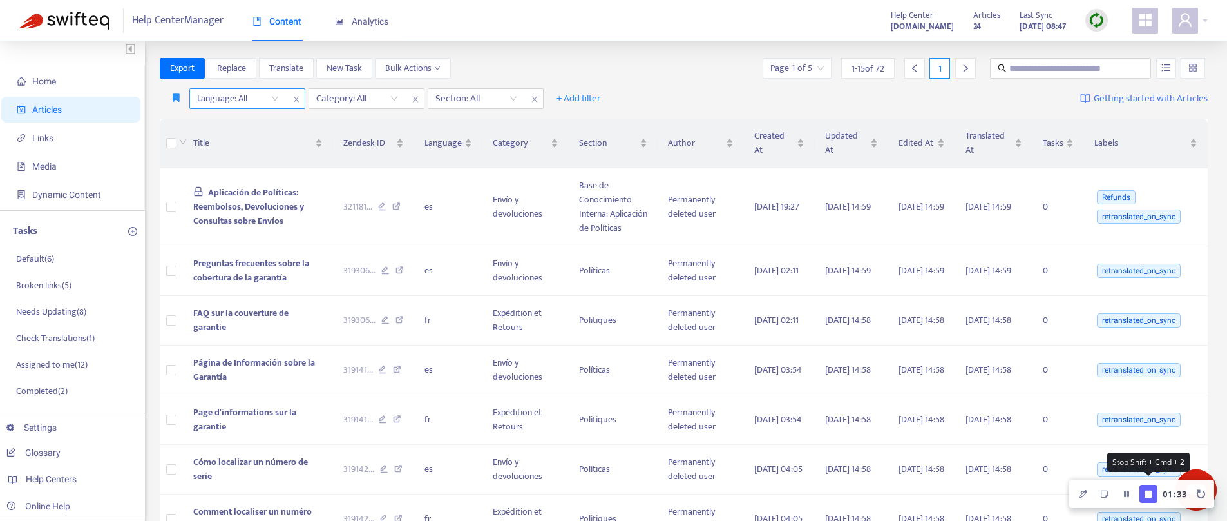
click at [1151, 495] on icon "Finish Recording" at bounding box center [1148, 493] width 7 height 7
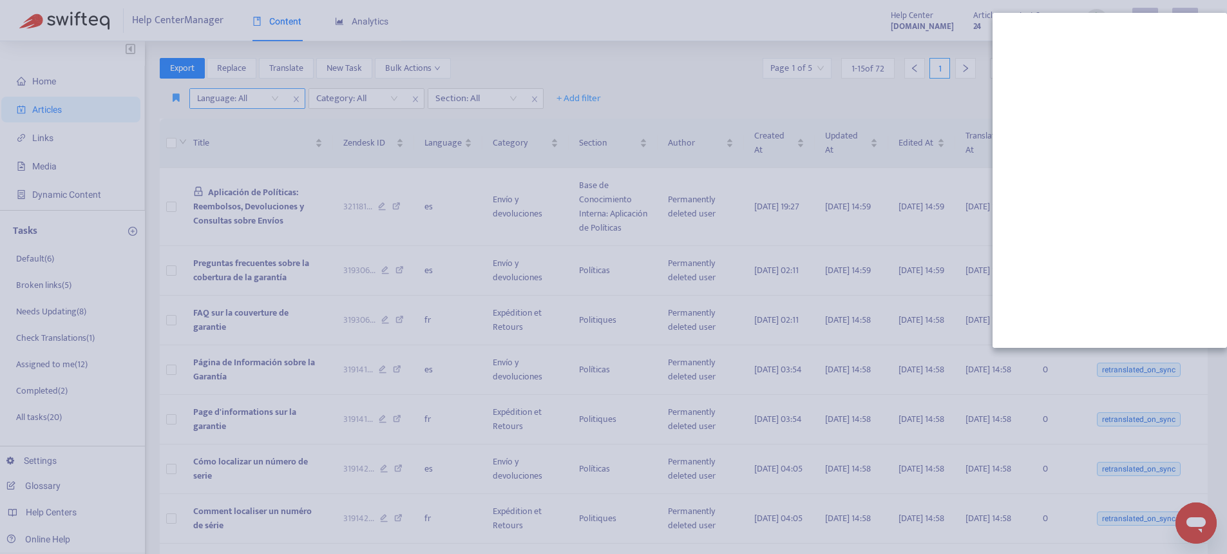
click at [881, 113] on div at bounding box center [613, 277] width 1227 height 554
